Goal: Information Seeking & Learning: Learn about a topic

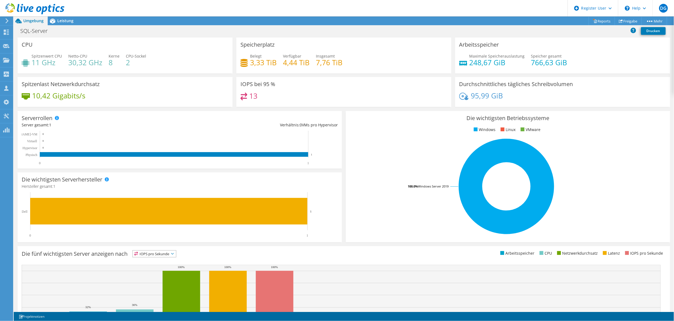
click at [151, 71] on div "CPU Spitzenwert CPU 11 GHz Netto-CPU 30,32 GHz Kerne 8 CPU-Sockel 2" at bounding box center [125, 56] width 215 height 36
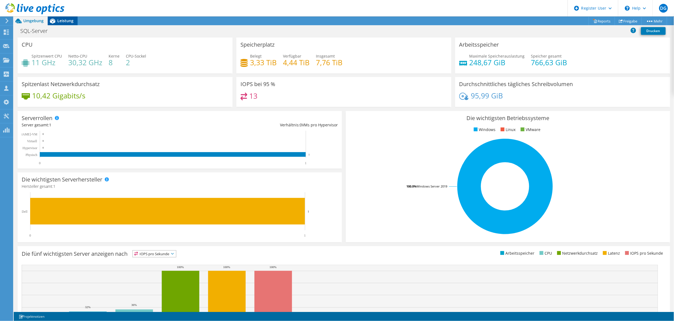
click at [67, 21] on span "Leistung" at bounding box center [65, 20] width 16 height 5
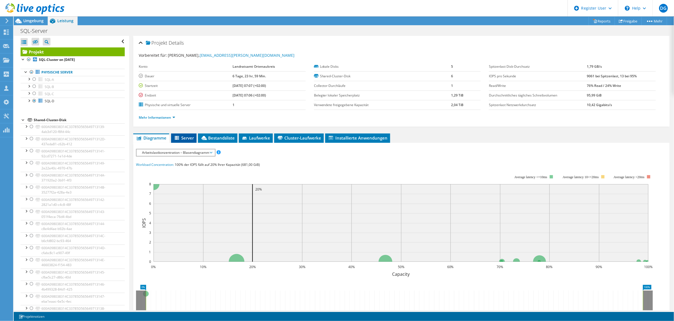
click at [195, 139] on li "Server" at bounding box center [184, 138] width 26 height 9
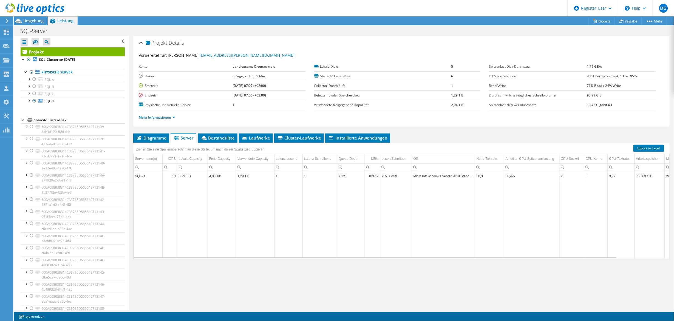
click at [176, 122] on div "Mehr Informationen" at bounding box center [402, 117] width 526 height 15
click at [173, 121] on li "Mehr Informationen" at bounding box center [159, 118] width 40 height 6
click at [170, 120] on link "Mehr Informationen" at bounding box center [157, 117] width 36 height 5
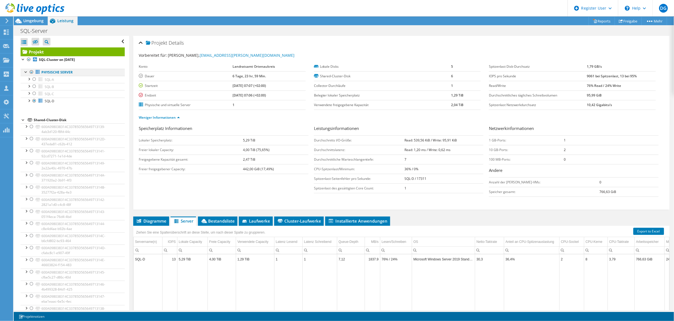
click at [28, 72] on div at bounding box center [25, 71] width 5 height 5
click at [29, 73] on div at bounding box center [31, 72] width 5 height 7
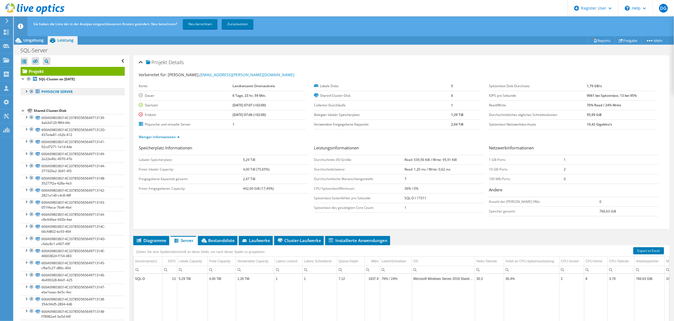
click at [22, 93] on link "Physische Server" at bounding box center [73, 91] width 104 height 7
click at [26, 91] on div at bounding box center [25, 90] width 5 height 5
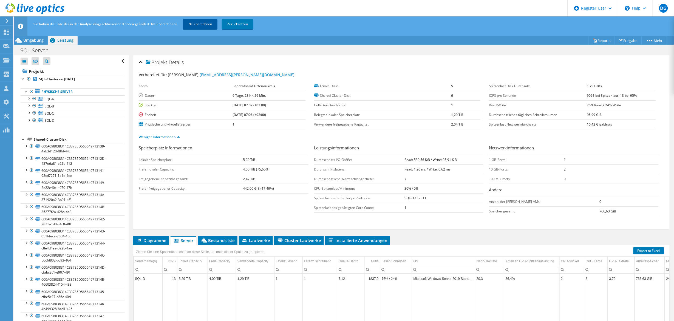
click at [193, 23] on link "Neu berechnen" at bounding box center [200, 24] width 35 height 10
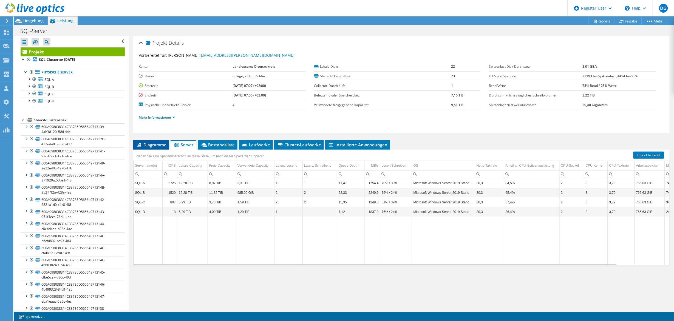
click at [160, 144] on span "Diagramme" at bounding box center [151, 144] width 30 height 5
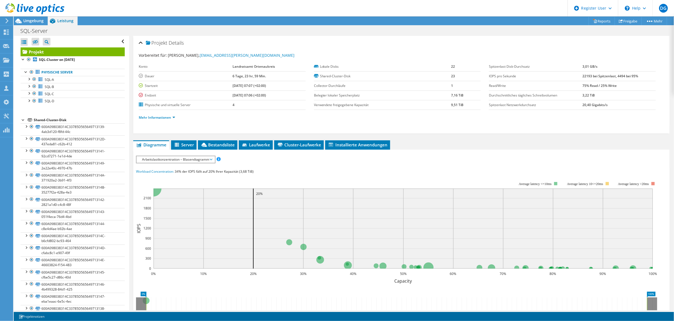
click at [154, 163] on div "IOPS pro Sekunde Disk-Durchsatz IO-Size Latenz Queue-Depth CPU-Prozentwert Arbe…" at bounding box center [401, 159] width 531 height 7
click at [152, 161] on span "Arbeitslastkonzentration – Blasendiagramm" at bounding box center [175, 159] width 73 height 7
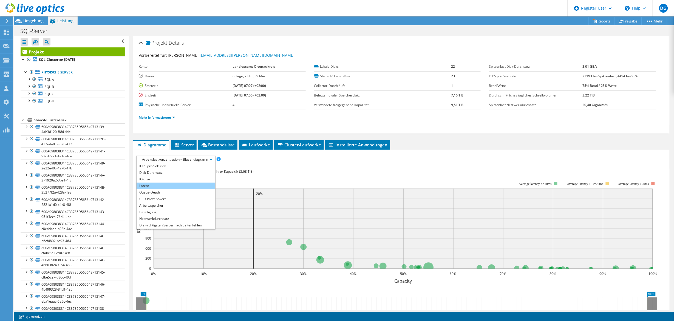
click at [154, 183] on li "Latenz" at bounding box center [176, 186] width 78 height 7
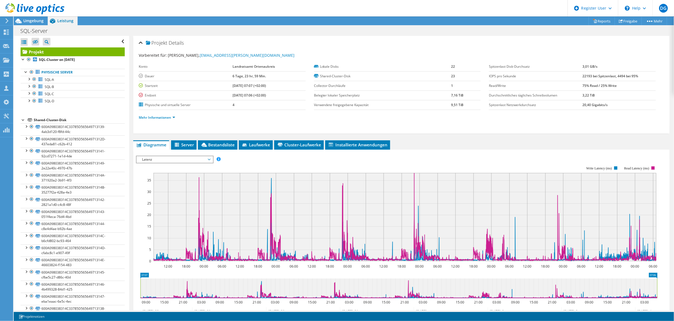
click at [150, 159] on span "Latenz" at bounding box center [174, 159] width 71 height 7
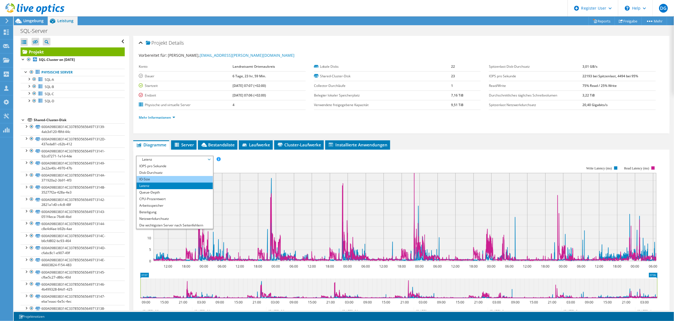
click at [147, 176] on li "IO-Size" at bounding box center [175, 179] width 76 height 7
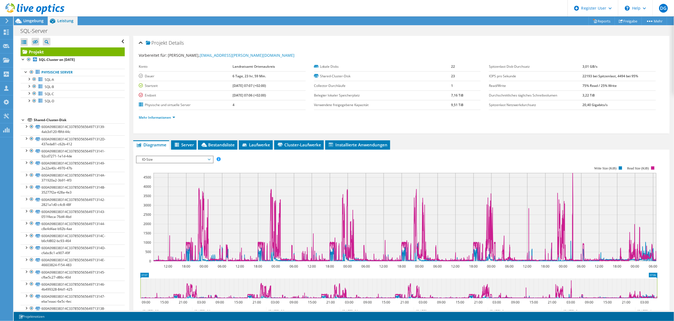
click at [162, 158] on span "IO-Size" at bounding box center [174, 159] width 71 height 7
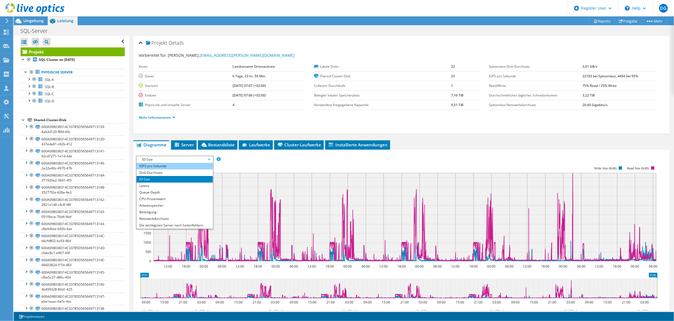
click at [158, 168] on li "IOPS pro Sekunde" at bounding box center [175, 166] width 76 height 7
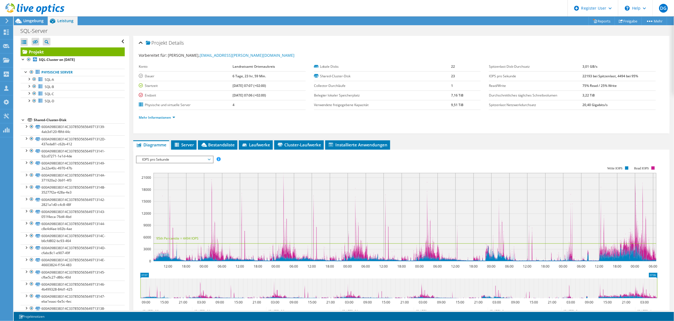
click at [176, 160] on span "IOPS pro Sekunde" at bounding box center [174, 159] width 71 height 7
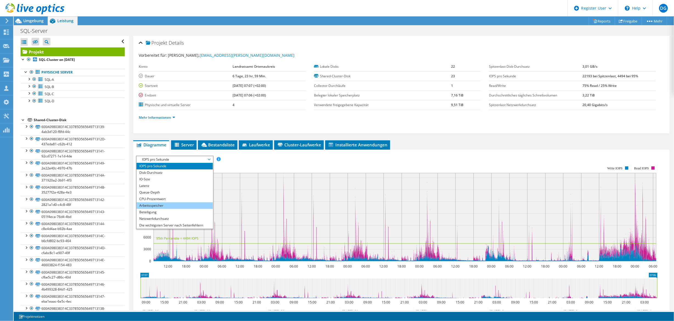
click at [153, 205] on li "Arbeitsspeicher" at bounding box center [175, 205] width 76 height 7
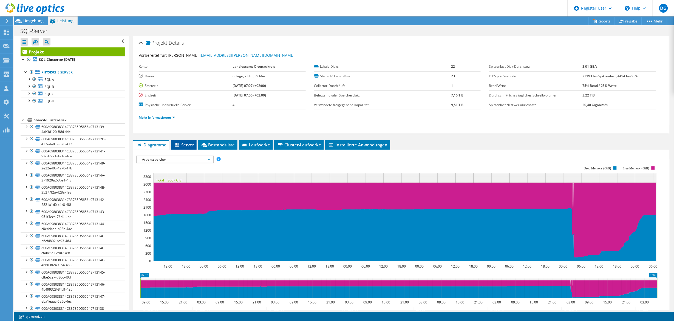
click at [187, 147] on span "Server" at bounding box center [184, 144] width 20 height 5
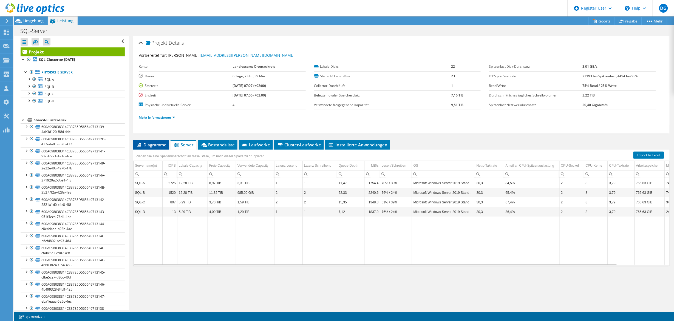
click at [154, 146] on span "Diagramme" at bounding box center [151, 144] width 30 height 5
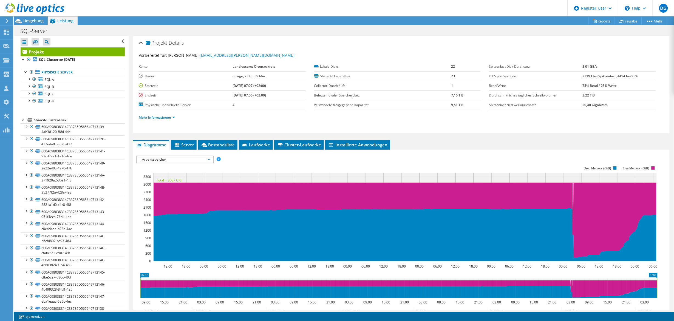
click at [188, 156] on span "Arbeitsspeicher" at bounding box center [174, 159] width 71 height 7
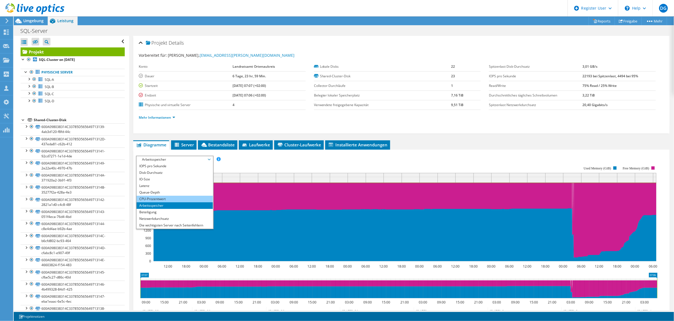
click at [156, 198] on li "CPU-Prozentwert" at bounding box center [175, 199] width 76 height 7
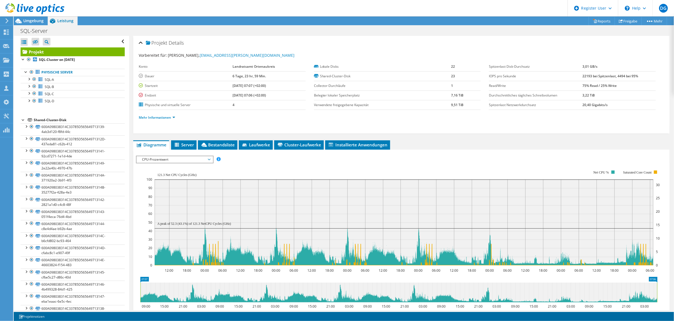
drag, startPoint x: 619, startPoint y: 172, endPoint x: 651, endPoint y: 176, distance: 31.6
click at [651, 176] on rect at bounding box center [403, 218] width 514 height 110
click at [635, 176] on rect at bounding box center [403, 218] width 514 height 110
click at [21, 120] on div at bounding box center [23, 119] width 5 height 5
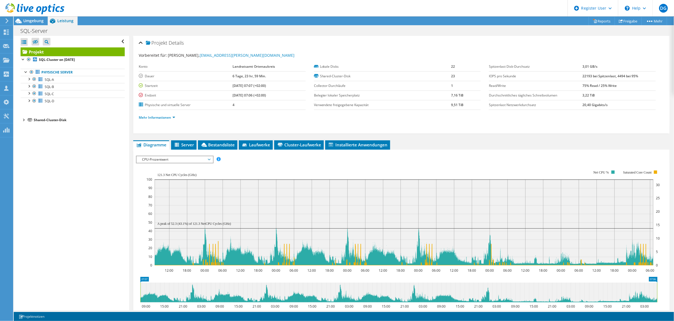
click at [25, 120] on div at bounding box center [23, 119] width 5 height 5
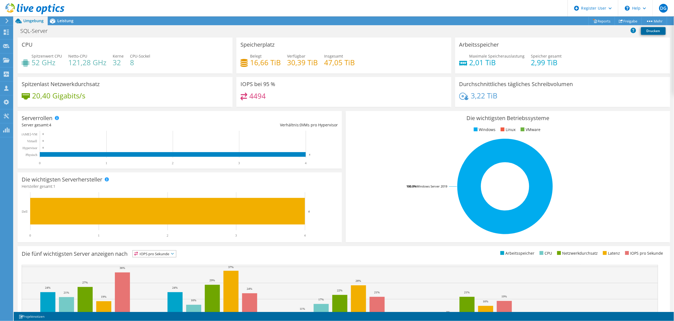
click at [652, 30] on link "Drucken" at bounding box center [653, 31] width 25 height 8
